Goal: Transaction & Acquisition: Purchase product/service

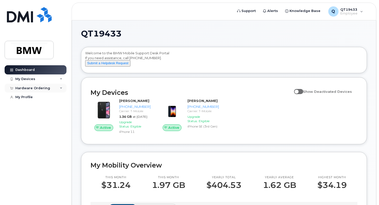
click at [30, 88] on div "Hardware Ordering" at bounding box center [32, 88] width 35 height 4
click at [24, 107] on div "New Order" at bounding box center [27, 107] width 19 height 5
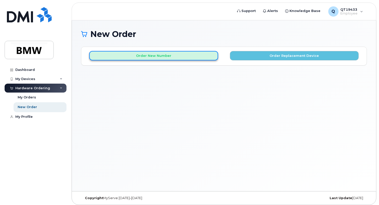
click at [134, 57] on button "Order New Number" at bounding box center [153, 55] width 129 height 9
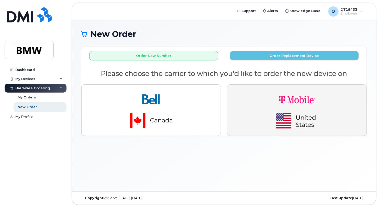
click at [262, 106] on img "button" at bounding box center [297, 110] width 72 height 43
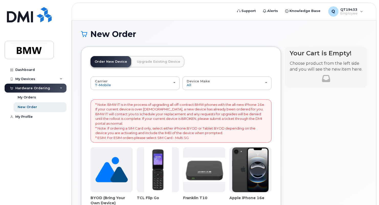
click at [112, 62] on link "Order New Device" at bounding box center [110, 61] width 41 height 11
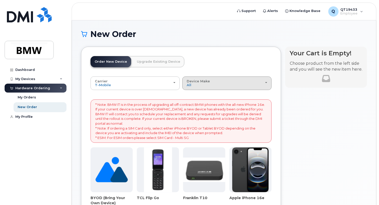
click at [267, 83] on span "button" at bounding box center [266, 82] width 2 height 1
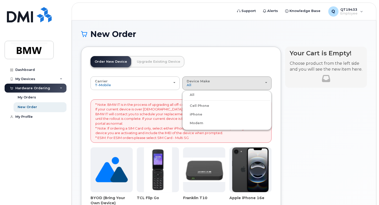
click at [192, 115] on label "iPhone" at bounding box center [192, 115] width 19 height 6
click at [0, 0] on input "iPhone" at bounding box center [0, 0] width 0 height 0
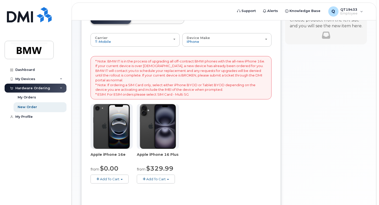
scroll to position [50, 0]
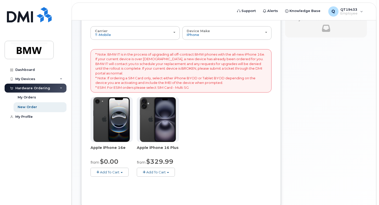
click at [100, 170] on span "Add To Cart" at bounding box center [109, 172] width 19 height 4
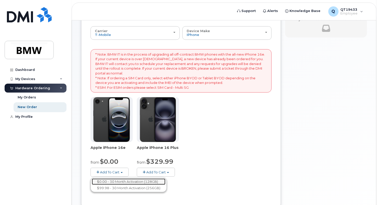
click at [101, 182] on link "$0.00 - 30 Month Activation (128GB)" at bounding box center [129, 182] width 74 height 6
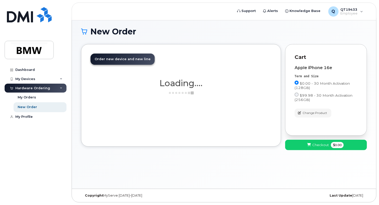
scroll to position [2, 0]
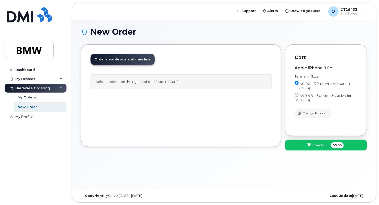
click at [305, 145] on button "Checkout $0.00" at bounding box center [326, 145] width 82 height 10
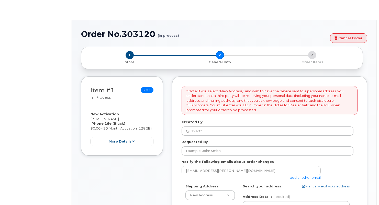
select select
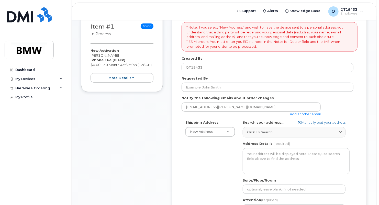
scroll to position [90, 0]
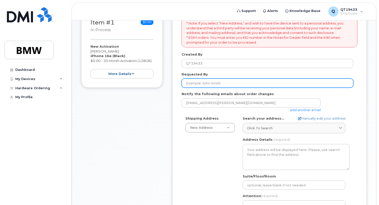
click at [202, 85] on input "Requested By" at bounding box center [267, 83] width 172 height 9
type input "[PERSON_NAME]"
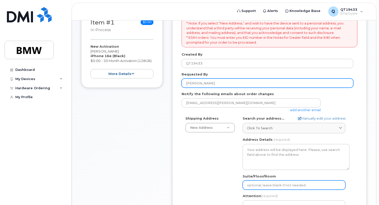
type input "Hall 80 (LC1 Warehouse - Piece Pick"
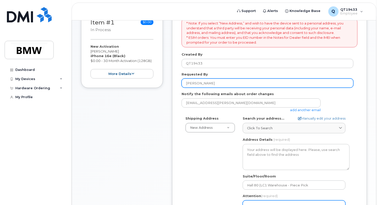
type input "[PERSON_NAME]"
type input "8643862584"
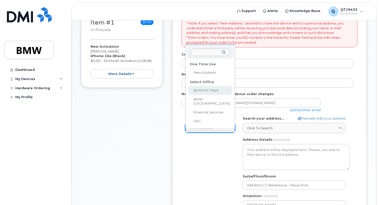
select select
type textarea "1400 Highway 101 S GREER SC 29651-6731 UNITED STATES Greer South Carolina 29651…"
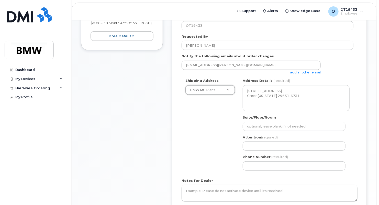
scroll to position [129, 0]
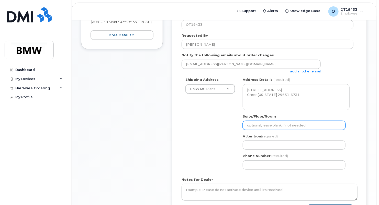
click at [284, 126] on input "Suite/Floor/Room" at bounding box center [293, 125] width 103 height 9
type input "Hall 80 (LC1 Warehouse - Piece Pick"
type input "DERON MCGOWAN"
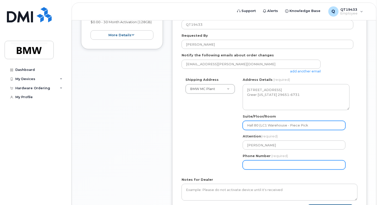
type input "8643862584"
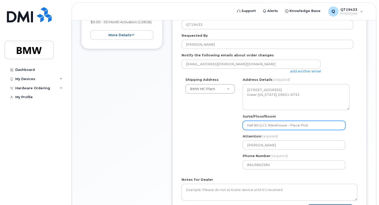
select select
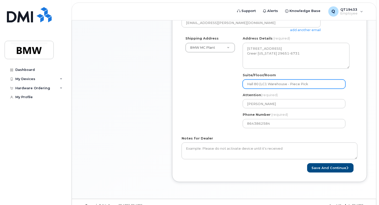
scroll to position [179, 0]
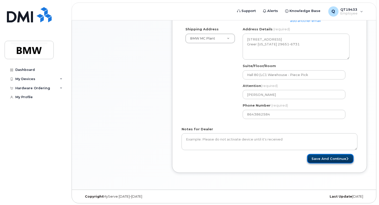
click at [324, 159] on button "Save and Continue" at bounding box center [330, 158] width 47 height 9
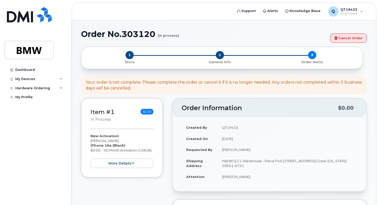
drag, startPoint x: 378, startPoint y: 65, endPoint x: 380, endPoint y: 83, distance: 17.9
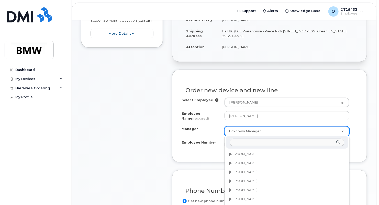
scroll to position [7121, 0]
click at [316, 141] on input "Manager" at bounding box center [287, 142] width 114 height 7
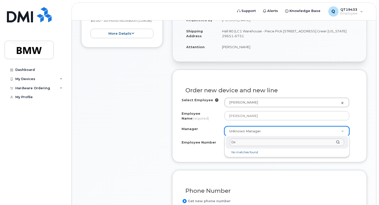
type input "D"
type input "Stani"
select select "1895280"
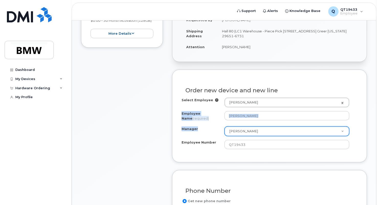
drag, startPoint x: 378, startPoint y: 102, endPoint x: 376, endPoint y: 125, distance: 23.1
click at [376, 125] on body "Support Alerts Knowledge Base Q QT19433 Employee English Français Sign out Dash…" at bounding box center [189, 168] width 379 height 596
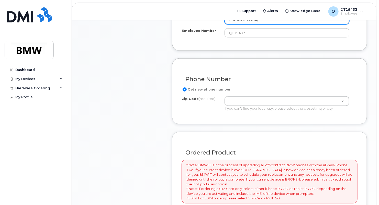
scroll to position [243, 0]
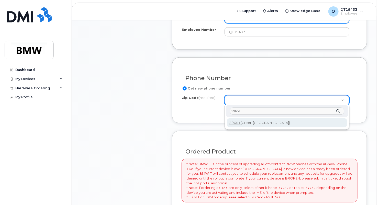
type input "29651"
type input "29651 (Greer, SC)"
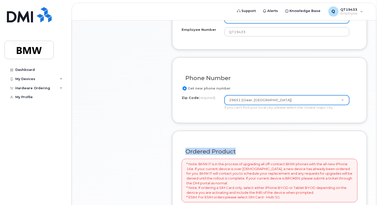
drag, startPoint x: 378, startPoint y: 120, endPoint x: 382, endPoint y: 141, distance: 21.1
click at [378, 141] on html "Support Alerts Knowledge Base Q QT19433 Employee English Français Sign out Dash…" at bounding box center [189, 55] width 379 height 596
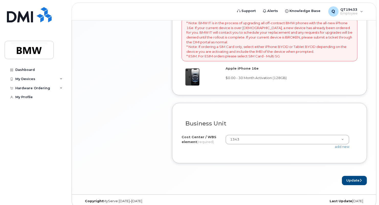
scroll to position [388, 0]
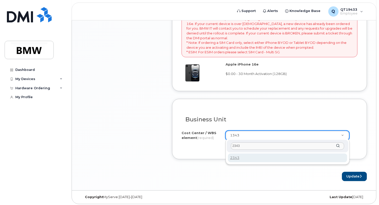
type input "2343"
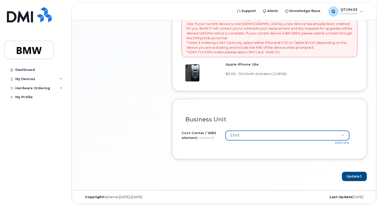
type input "2343"
click at [356, 176] on button "Update" at bounding box center [354, 176] width 25 height 9
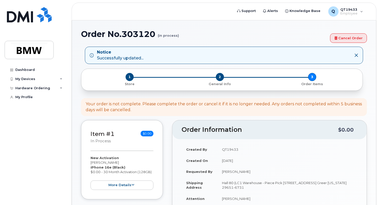
click at [377, 200] on body "Support Alerts Knowledge Base Q QT19433 Employee English Français Sign out Dash…" at bounding box center [189, 184] width 379 height 368
click at [378, 200] on body "Support Alerts Knowledge Base Q QT19433 Employee English Français Sign out Dash…" at bounding box center [189, 184] width 379 height 368
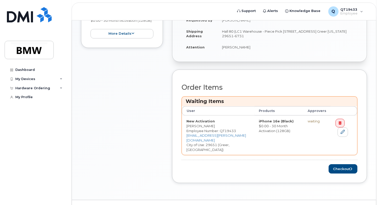
scroll to position [152, 0]
click at [341, 132] on icon at bounding box center [343, 132] width 4 height 4
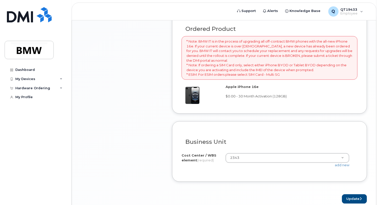
scroll to position [388, 0]
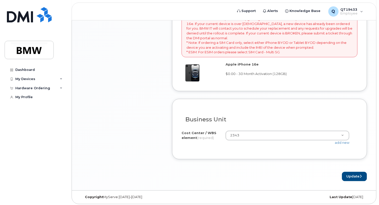
click at [353, 175] on button "Update" at bounding box center [354, 176] width 25 height 9
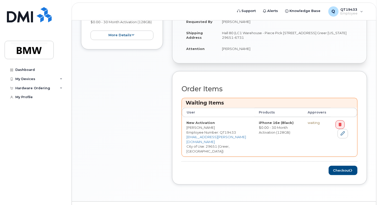
scroll to position [152, 0]
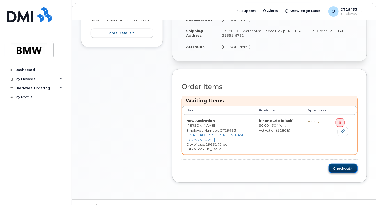
click at [339, 164] on button "Checkout" at bounding box center [342, 168] width 29 height 9
